Goal: Task Accomplishment & Management: Complete application form

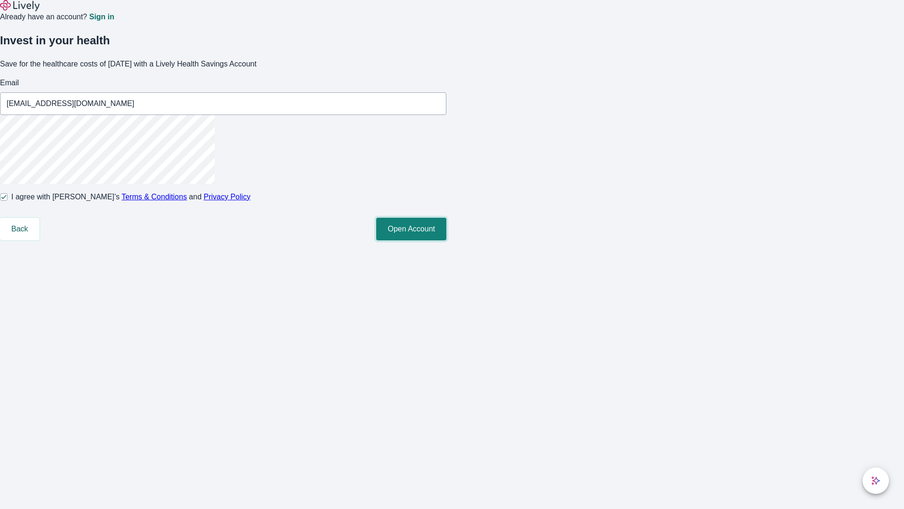
click at [446, 240] on button "Open Account" at bounding box center [411, 229] width 70 height 23
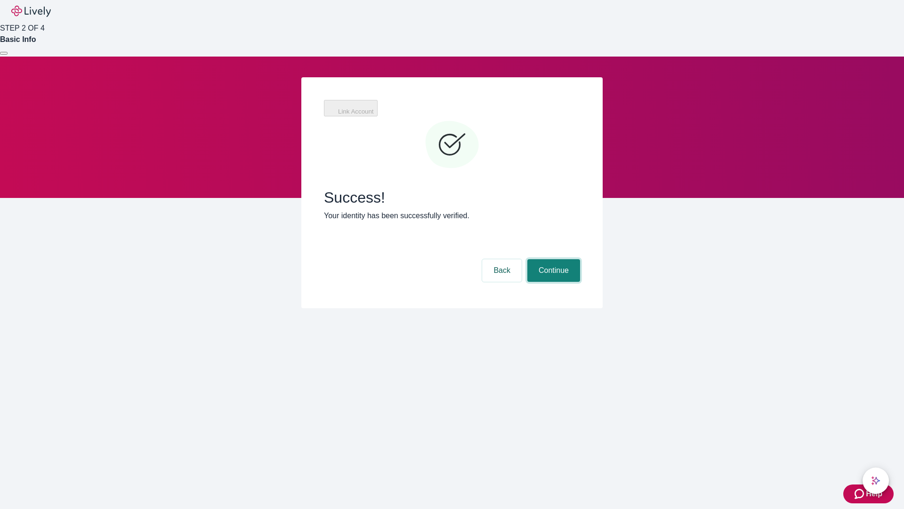
click at [552, 259] on button "Continue" at bounding box center [553, 270] width 53 height 23
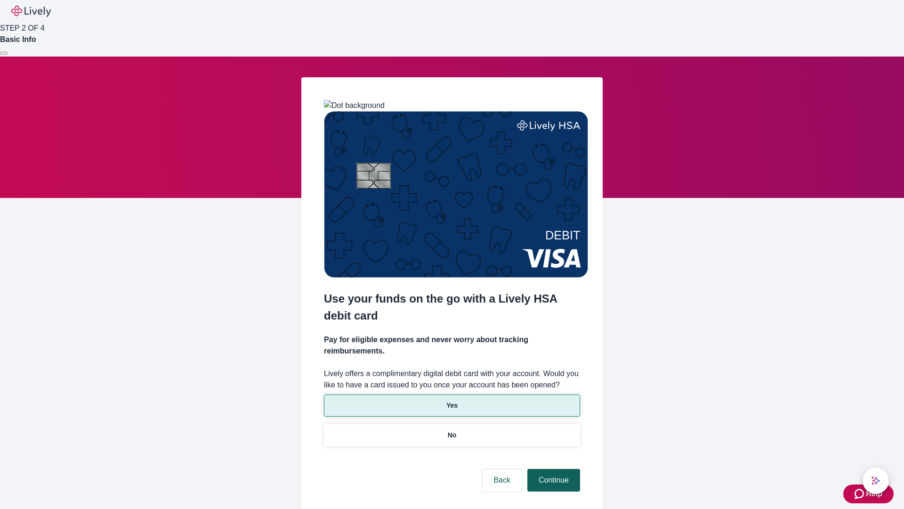
click at [452, 400] on p "Yes" at bounding box center [451, 405] width 11 height 10
click at [552, 468] on button "Continue" at bounding box center [553, 479] width 53 height 23
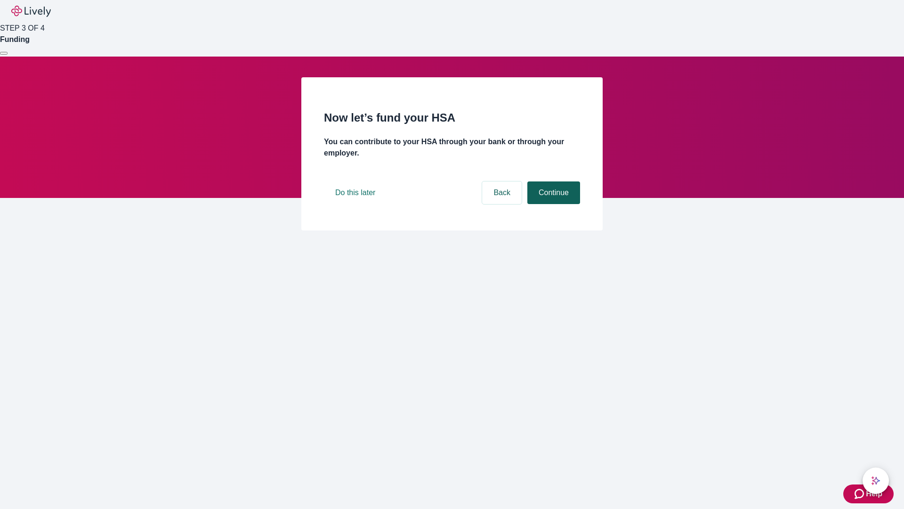
click at [552, 204] on button "Continue" at bounding box center [553, 192] width 53 height 23
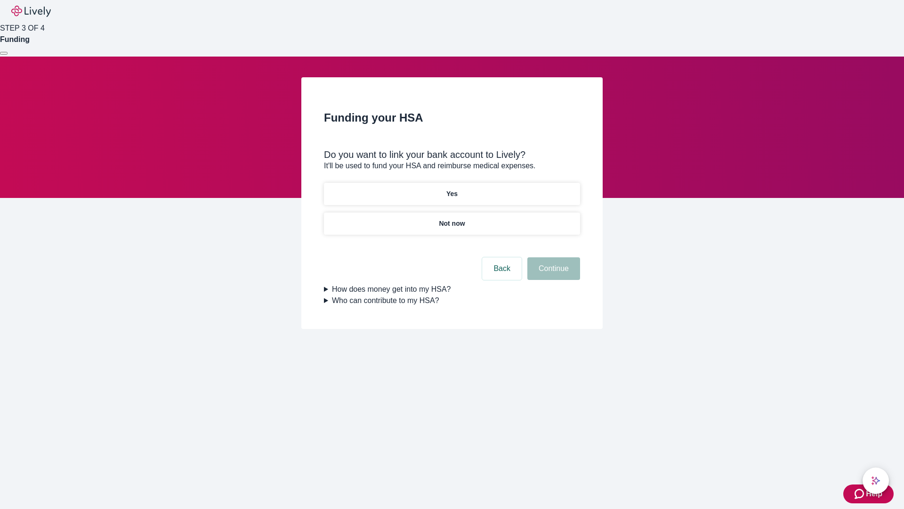
click at [452, 218] on p "Not now" at bounding box center [452, 223] width 26 height 10
click at [552, 274] on button "Continue" at bounding box center [553, 268] width 53 height 23
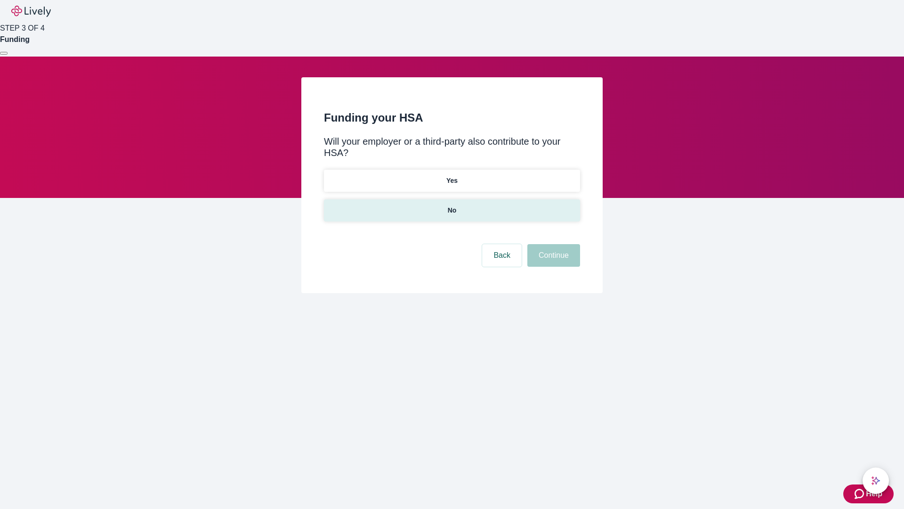
click at [452, 205] on p "No" at bounding box center [452, 210] width 9 height 10
click at [552, 244] on button "Continue" at bounding box center [553, 255] width 53 height 23
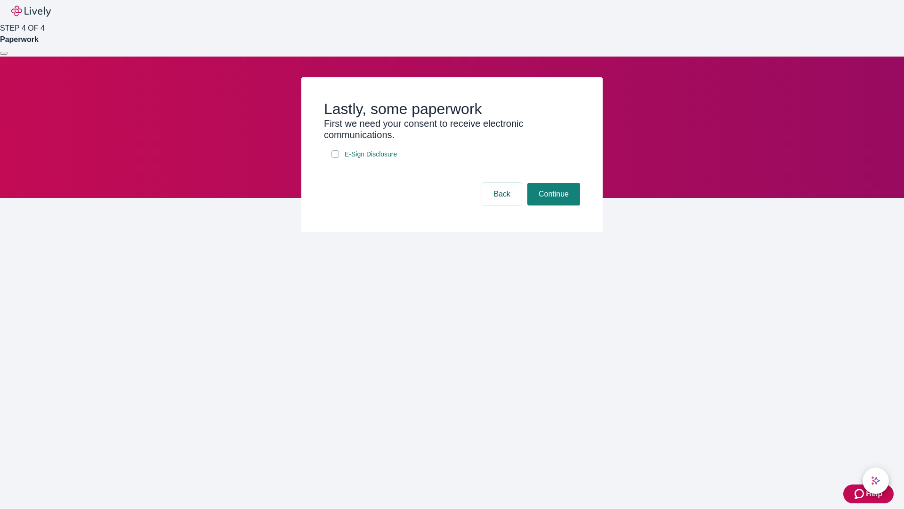
click at [335, 158] on input "E-Sign Disclosure" at bounding box center [335, 154] width 8 height 8
checkbox input "true"
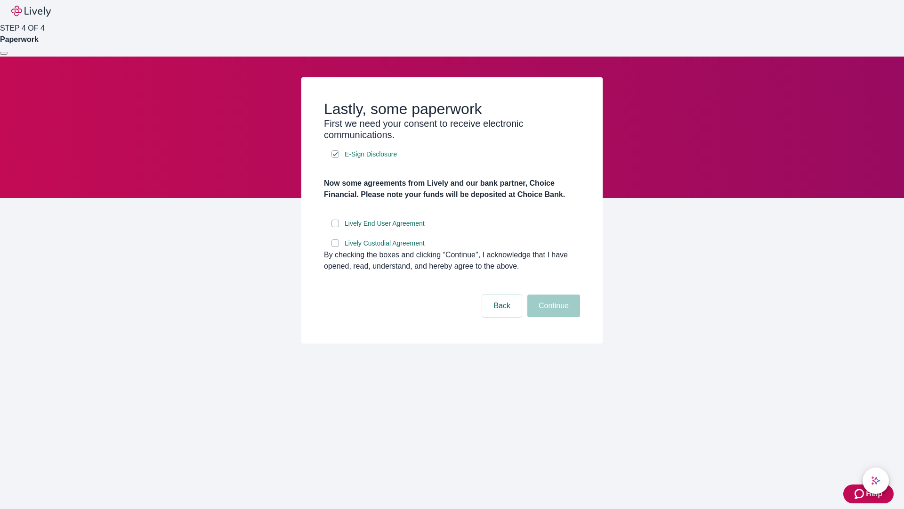
click at [335, 227] on input "Lively End User Agreement" at bounding box center [335, 223] width 8 height 8
checkbox input "true"
click at [335, 247] on input "Lively Custodial Agreement" at bounding box center [335, 243] width 8 height 8
checkbox input "true"
click at [552, 317] on button "Continue" at bounding box center [553, 305] width 53 height 23
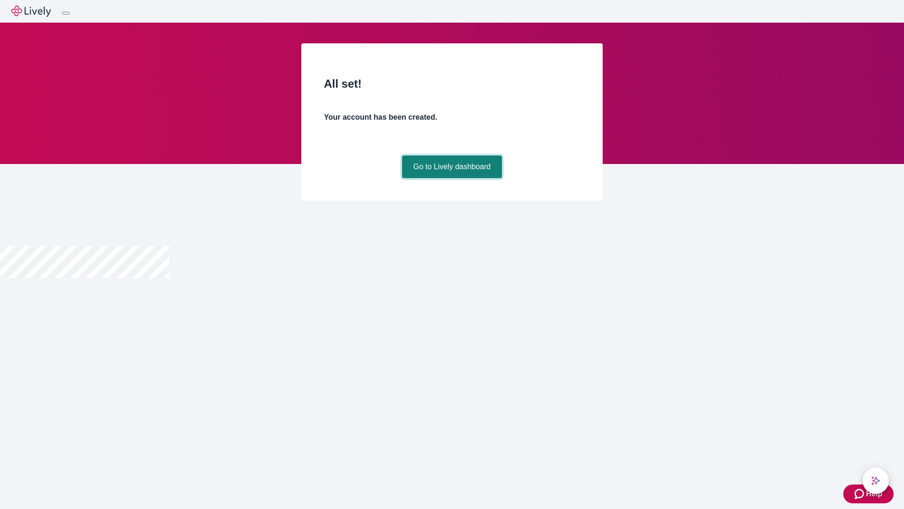
click at [452, 178] on link "Go to Lively dashboard" at bounding box center [452, 166] width 100 height 23
